Goal: Navigation & Orientation: Find specific page/section

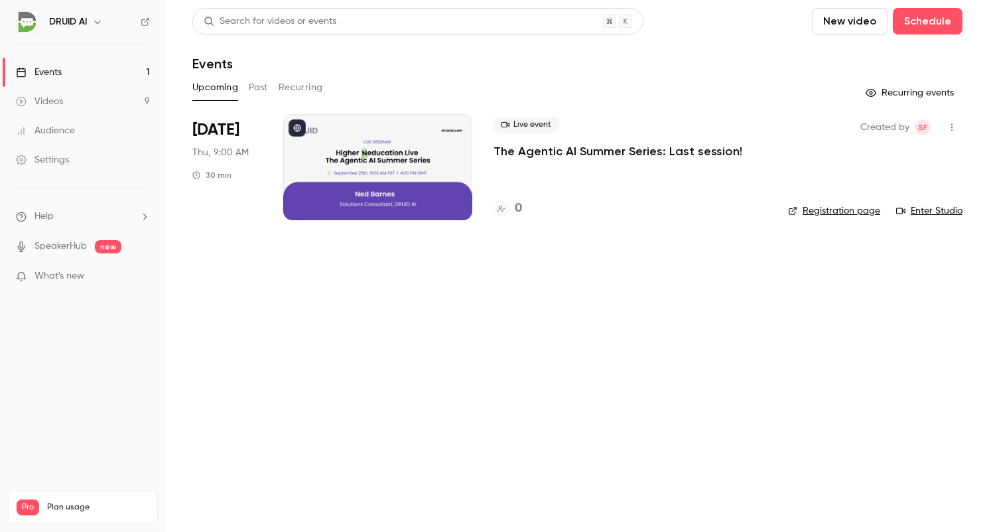
click at [266, 84] on button "Past" at bounding box center [258, 87] width 19 height 21
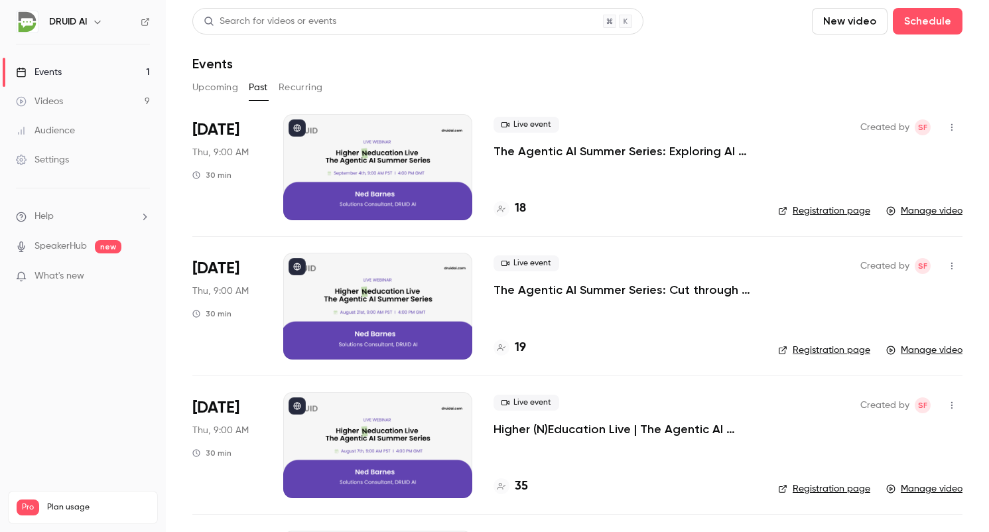
click at [393, 164] on div at bounding box center [377, 167] width 189 height 106
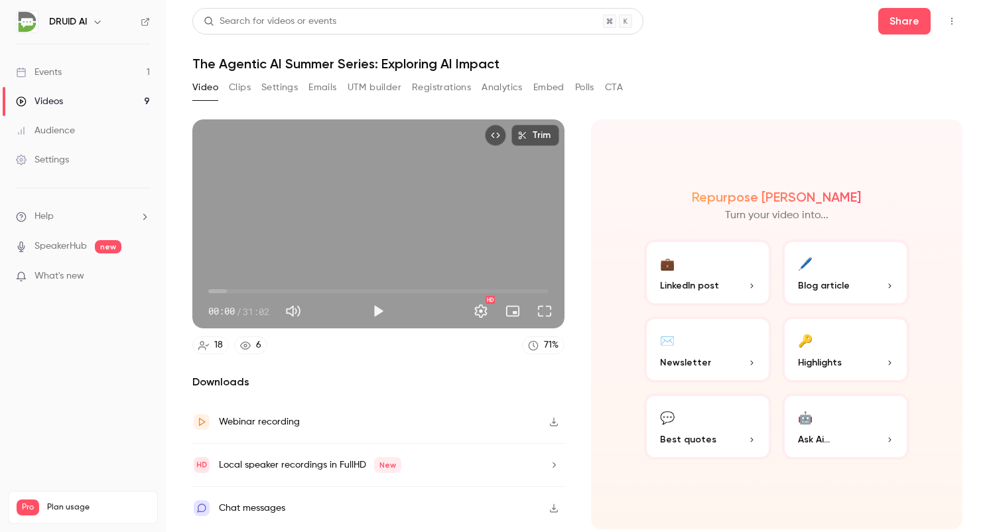
click at [237, 506] on div "Chat messages" at bounding box center [252, 508] width 66 height 16
click at [239, 505] on div "Chat messages" at bounding box center [252, 508] width 66 height 16
